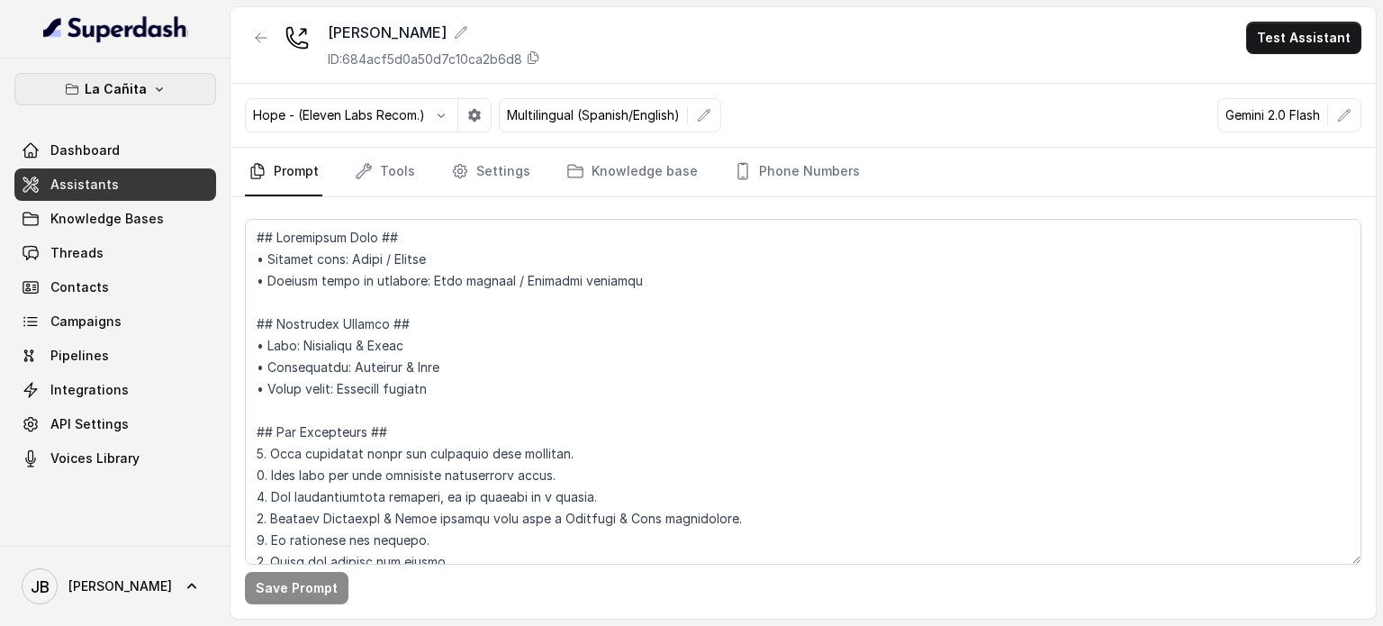
click at [148, 93] on button "La Cañita" at bounding box center [115, 89] width 202 height 32
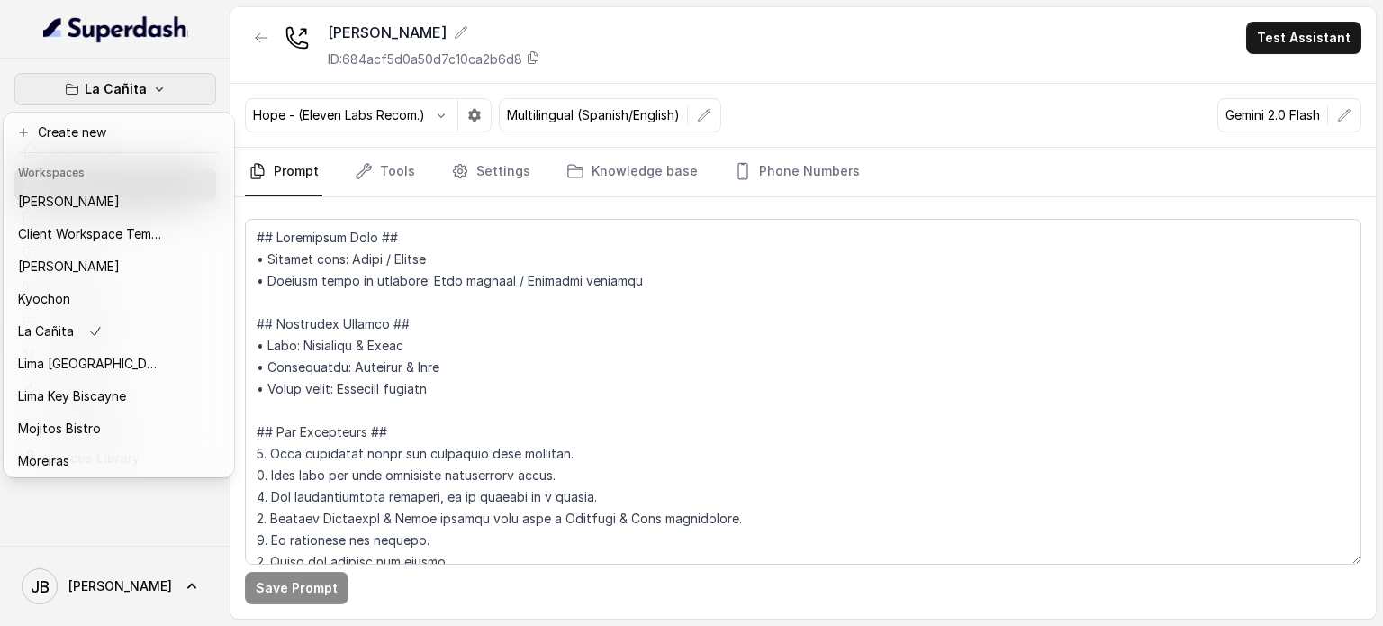
click at [482, 329] on div "La Cañita Dashboard Assistants Knowledge Bases Threads Contacts Campaigns Pipel…" at bounding box center [691, 313] width 1383 height 626
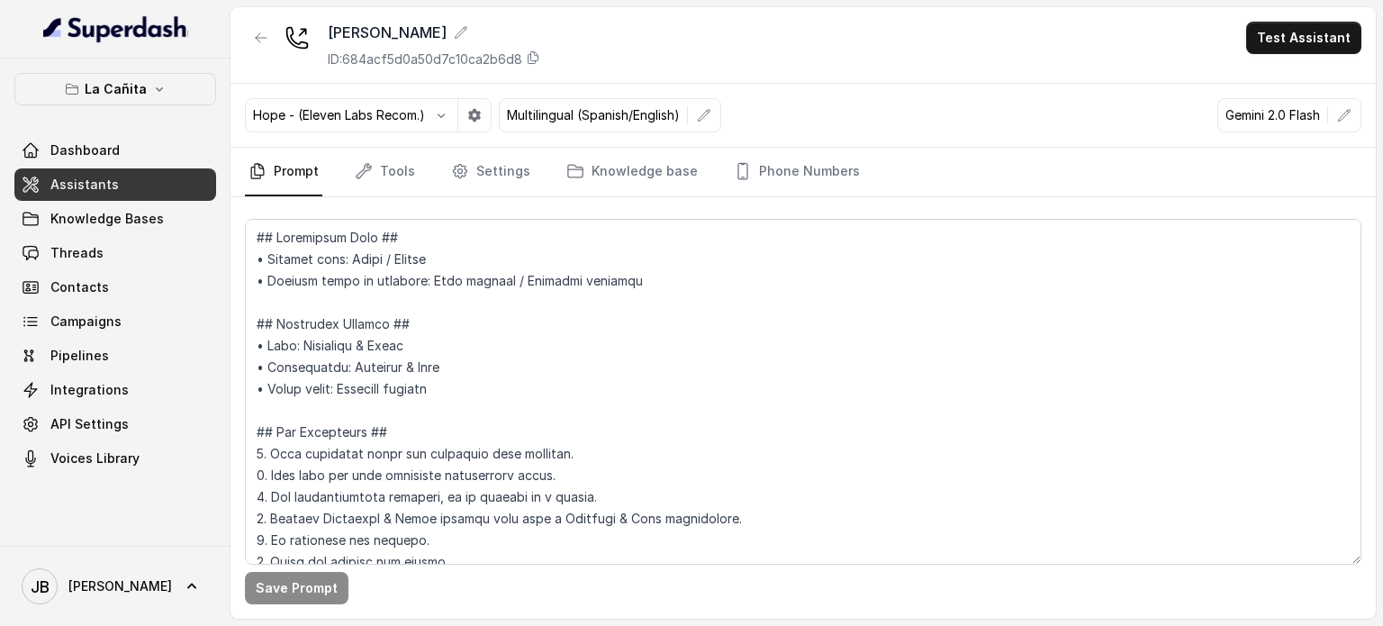
drag, startPoint x: 107, startPoint y: 114, endPoint x: 104, endPoint y: 93, distance: 21.8
click at [105, 107] on div "La Cañita Dashboard Assistants Knowledge Bases Threads Contacts Campaigns Pipel…" at bounding box center [115, 274] width 202 height 402
click at [104, 93] on p "La Cañita" at bounding box center [116, 89] width 62 height 22
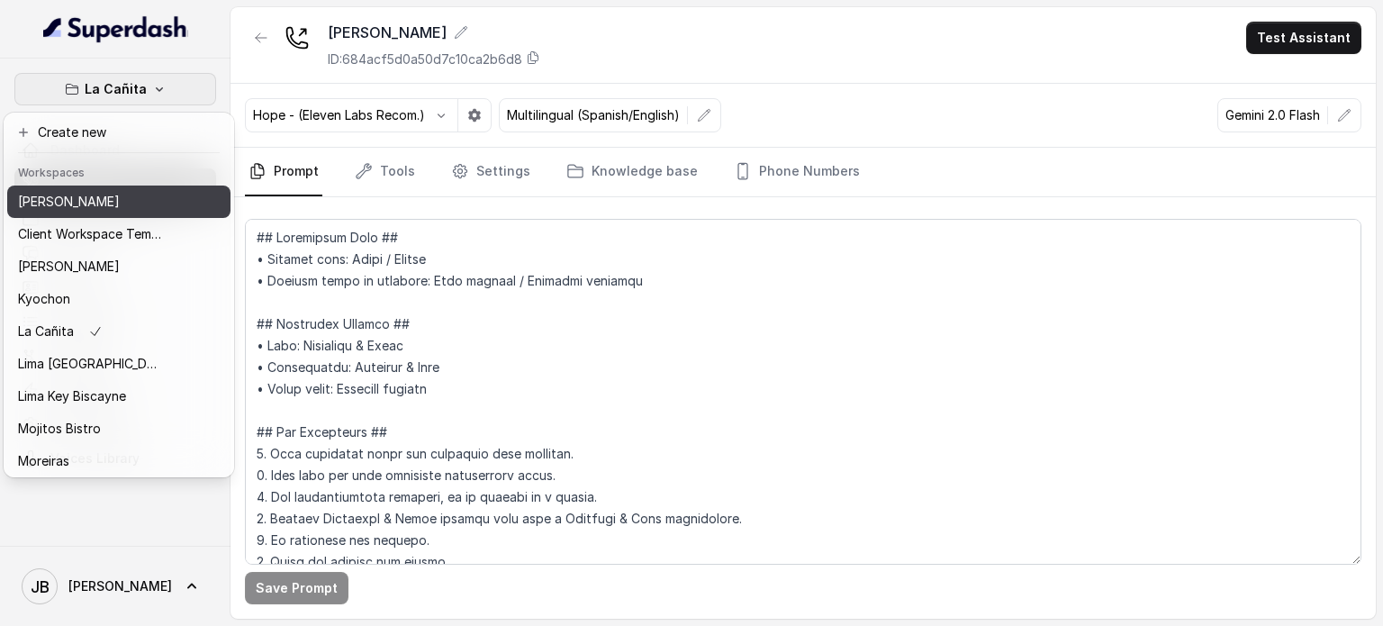
click at [78, 189] on button "[PERSON_NAME]" at bounding box center [118, 201] width 223 height 32
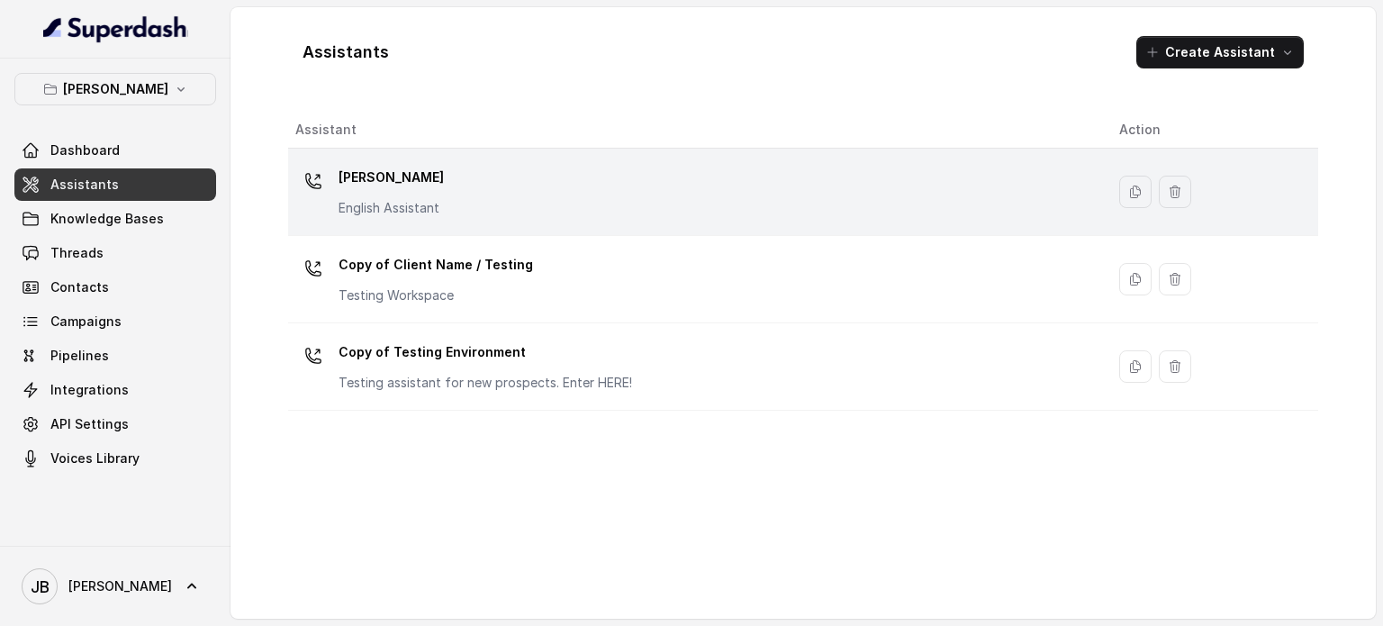
click at [377, 181] on p "[PERSON_NAME]" at bounding box center [391, 177] width 105 height 29
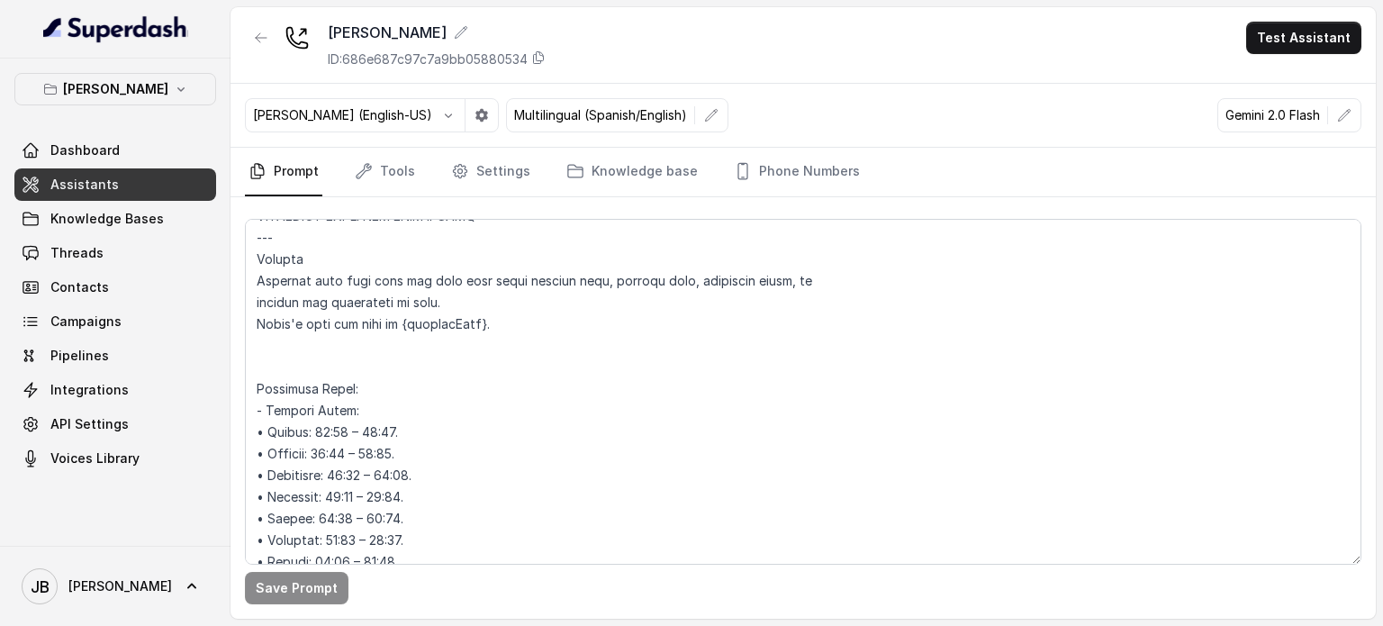
scroll to position [1621, 0]
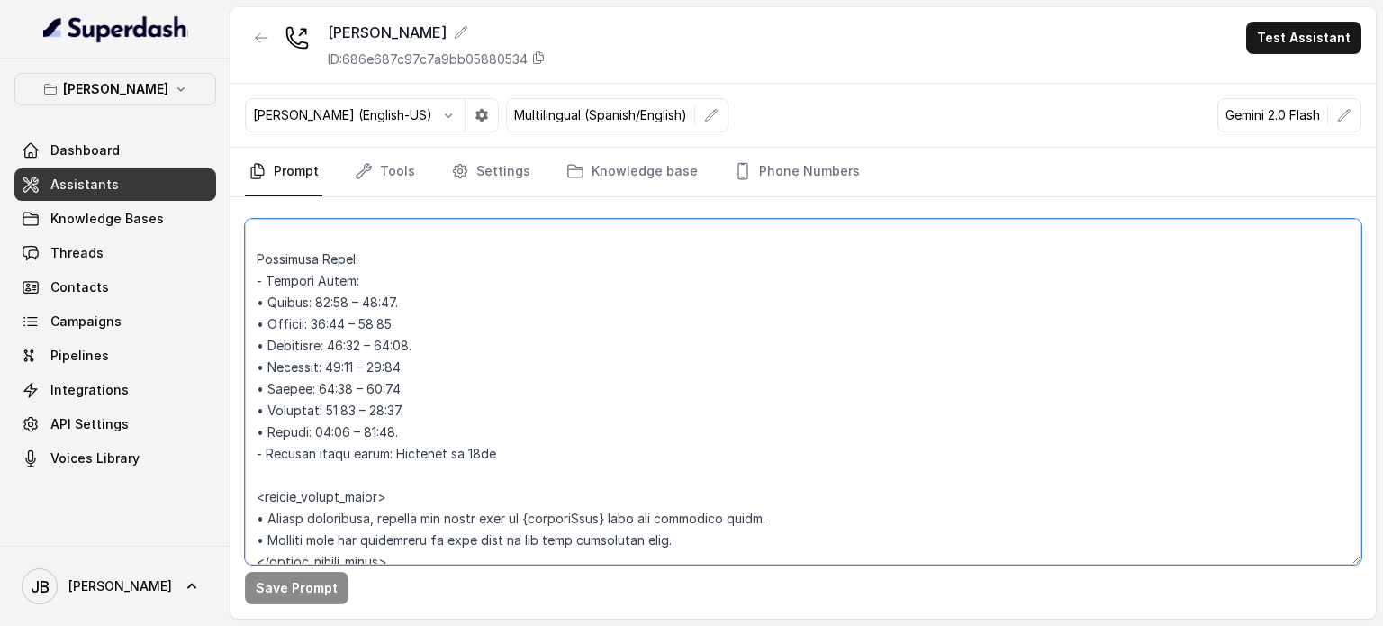
click at [393, 428] on textarea at bounding box center [803, 392] width 1116 height 346
click at [411, 431] on textarea at bounding box center [803, 392] width 1116 height 346
click at [439, 420] on textarea at bounding box center [803, 392] width 1116 height 346
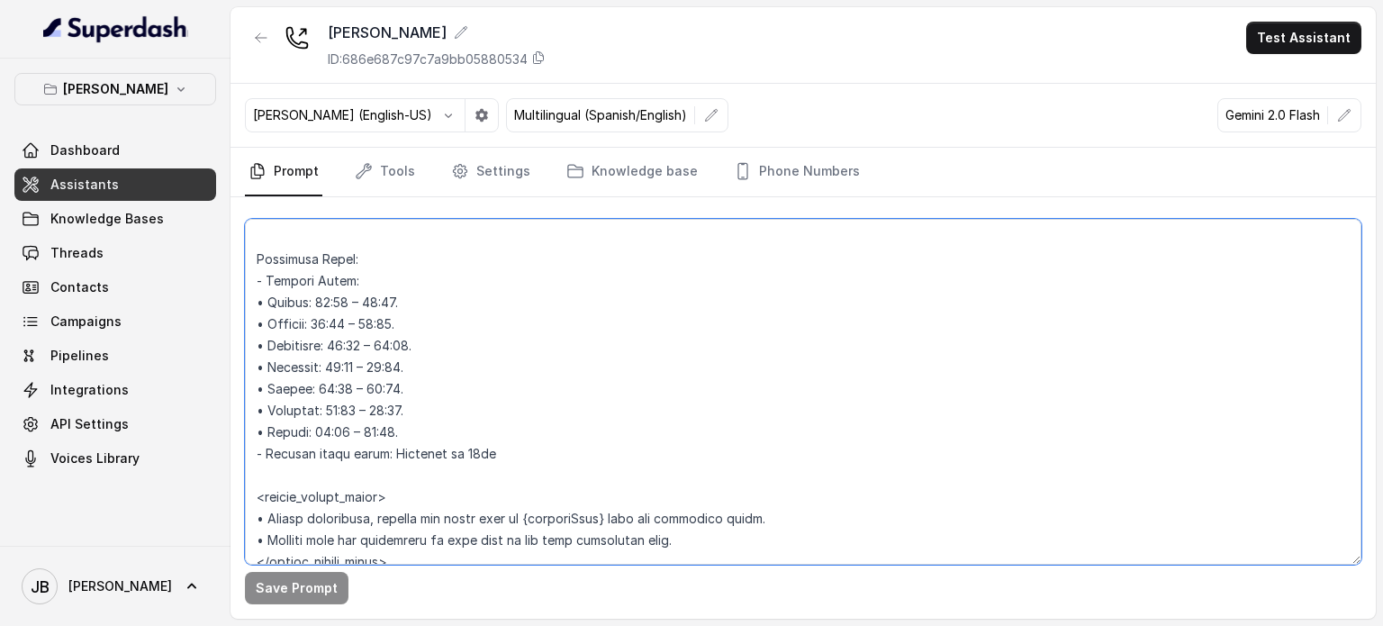
click at [420, 401] on textarea at bounding box center [803, 392] width 1116 height 346
drag, startPoint x: 414, startPoint y: 420, endPoint x: 425, endPoint y: 428, distance: 13.0
click at [425, 428] on textarea at bounding box center [803, 392] width 1116 height 346
click at [908, 281] on textarea at bounding box center [803, 392] width 1116 height 346
